Goal: Answer question/provide support: Answer question/provide support

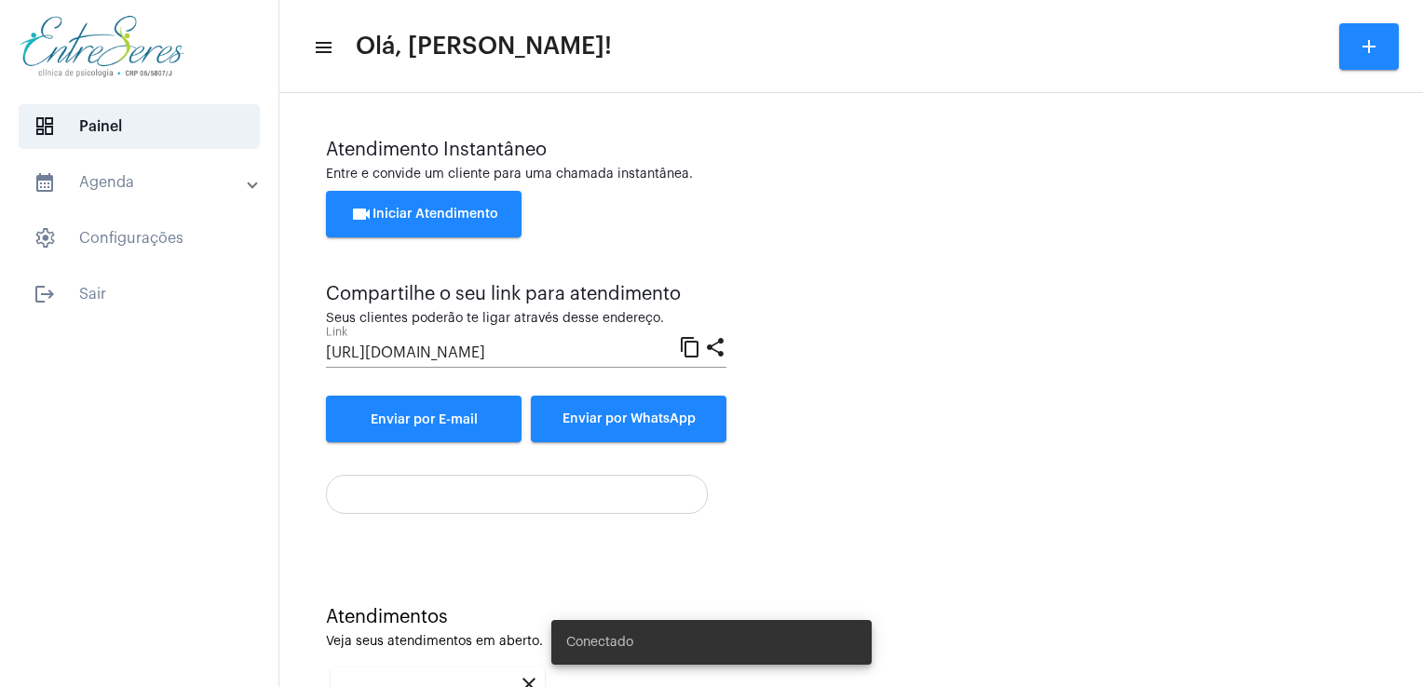
scroll to position [248, 0]
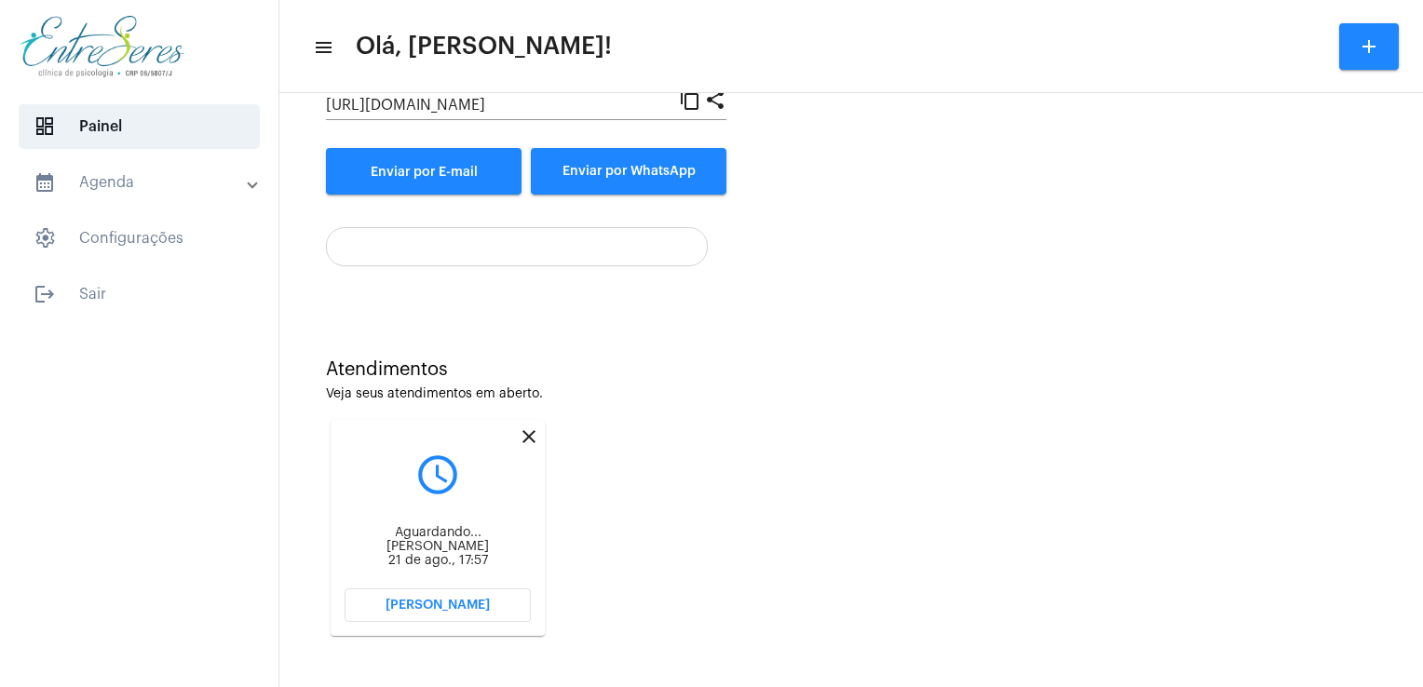
click at [1177, 248] on div at bounding box center [851, 239] width 1050 height 53
click at [477, 601] on span "[PERSON_NAME]" at bounding box center [437, 605] width 104 height 13
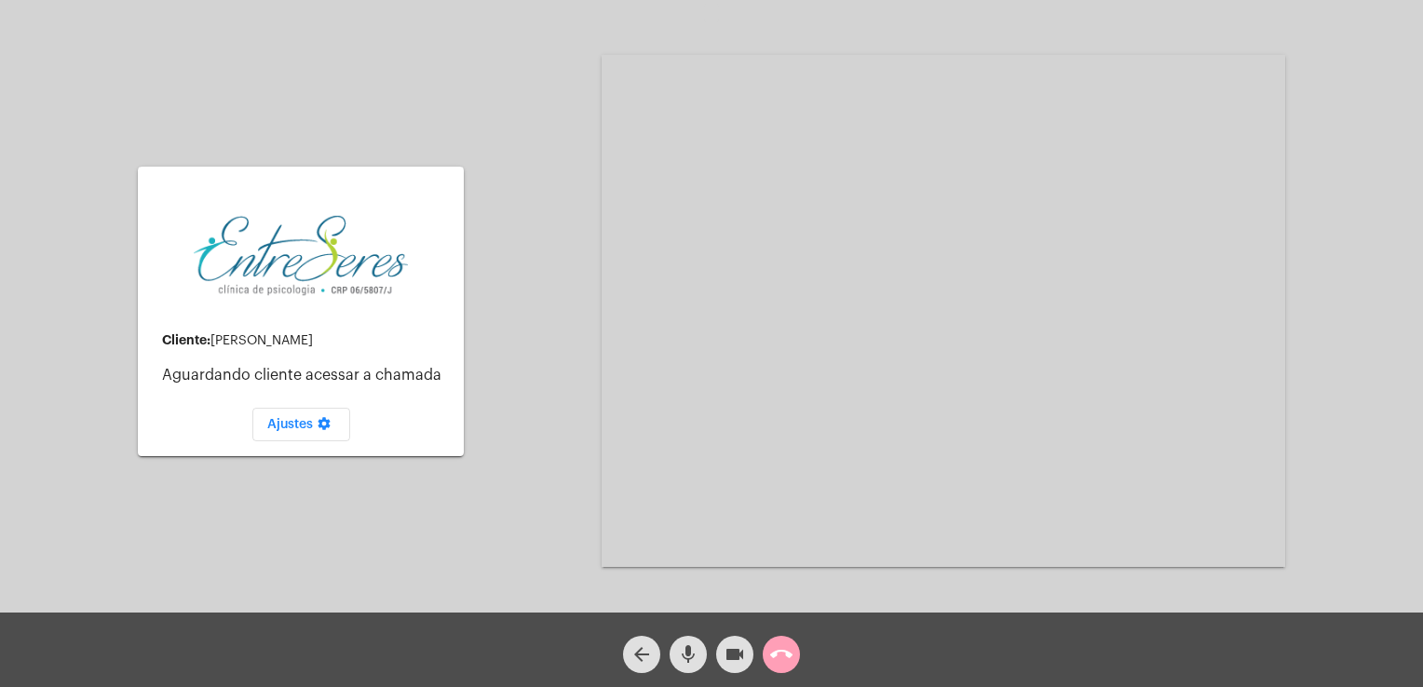
click at [783, 654] on mat-icon "call_end" at bounding box center [781, 654] width 22 height 22
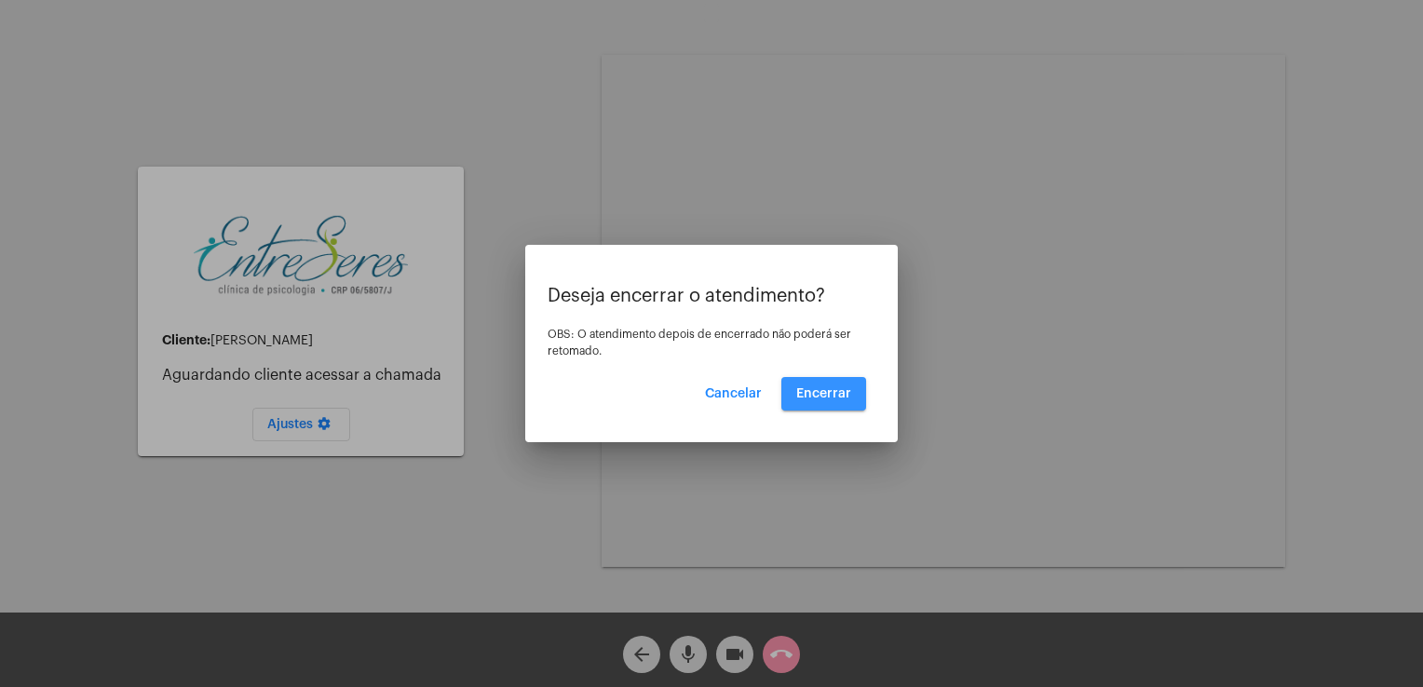
click at [826, 393] on span "Encerrar" at bounding box center [823, 393] width 55 height 13
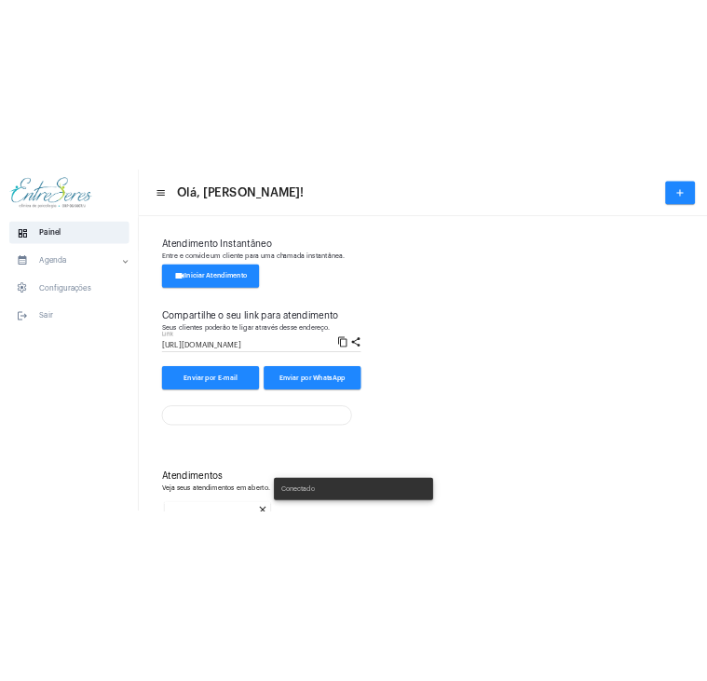
scroll to position [248, 0]
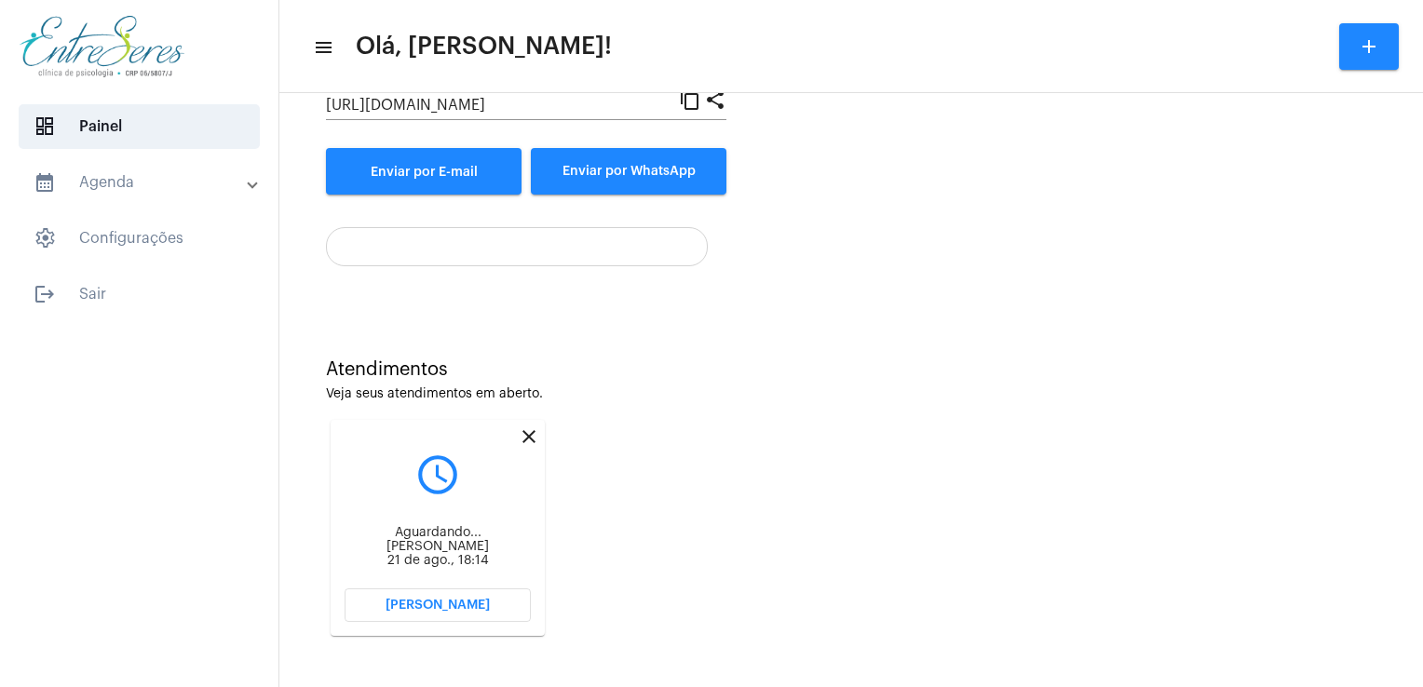
click at [475, 594] on button "[PERSON_NAME]" at bounding box center [437, 605] width 186 height 34
